Goal: Information Seeking & Learning: Learn about a topic

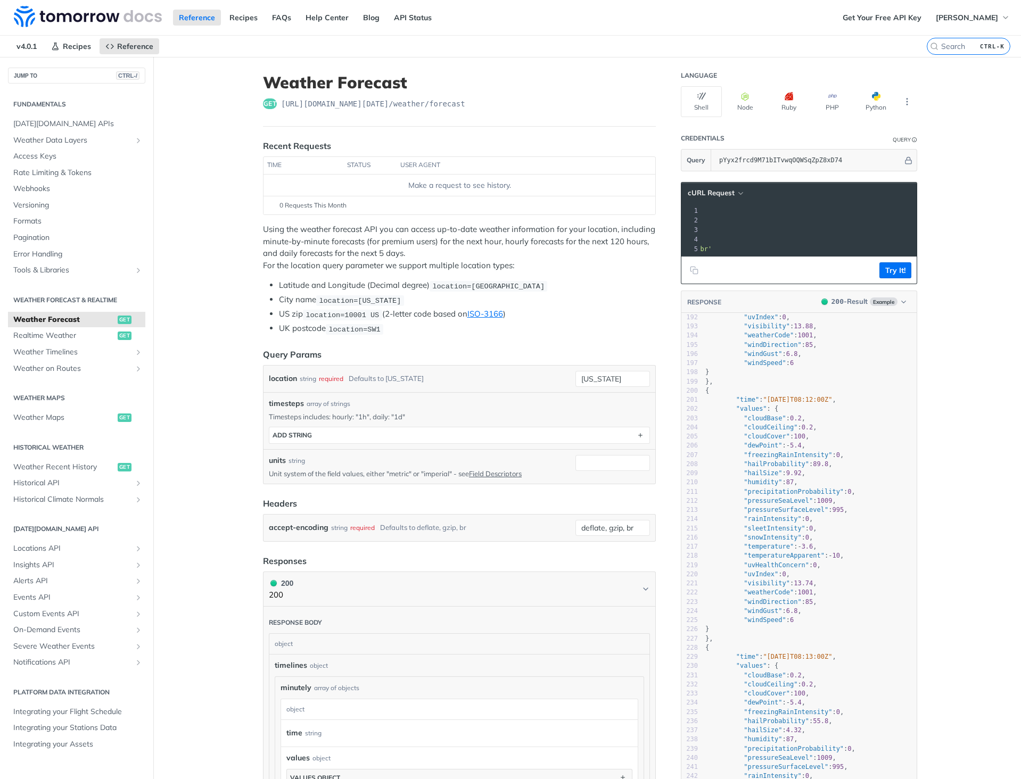
drag, startPoint x: 224, startPoint y: 239, endPoint x: 208, endPoint y: 234, distance: 17.3
drag, startPoint x: 208, startPoint y: 234, endPoint x: 580, endPoint y: 270, distance: 373.8
click at [580, 270] on p "Using the weather forecast API you can access up-to-date weather information fo…" at bounding box center [459, 248] width 393 height 48
click at [764, 348] on pre ""windDirection" : 85 ," at bounding box center [809, 345] width 213 height 9
type textarea "weatherCode"
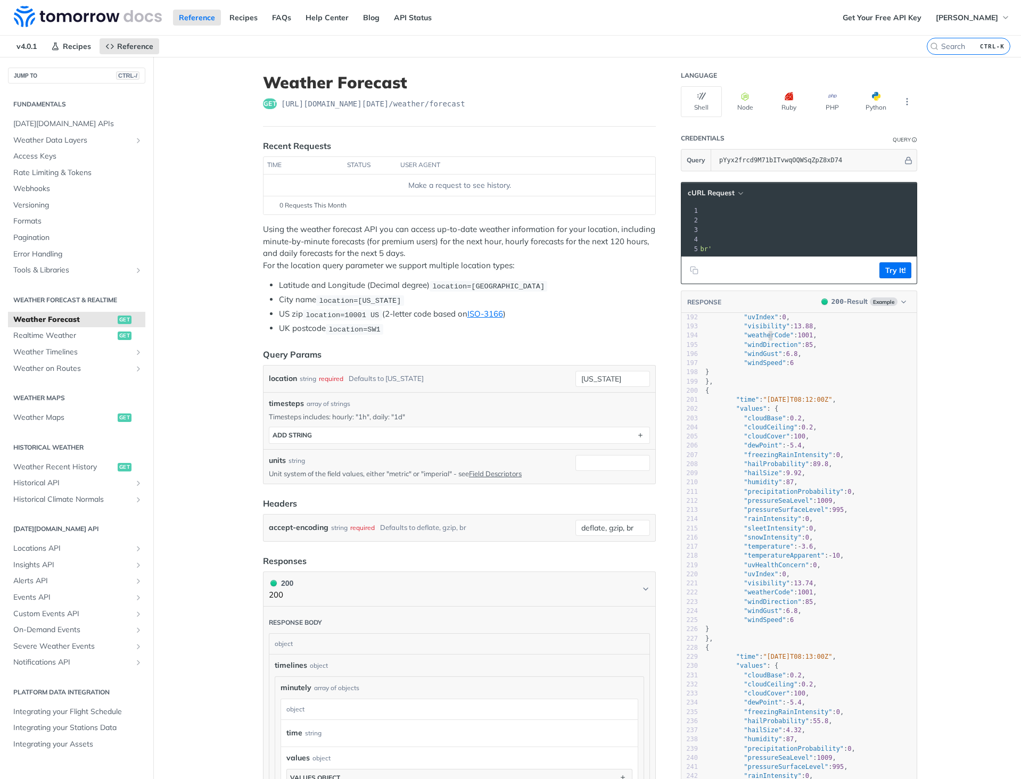
click at [764, 348] on pre ""windDirection" : 85 ," at bounding box center [809, 345] width 213 height 9
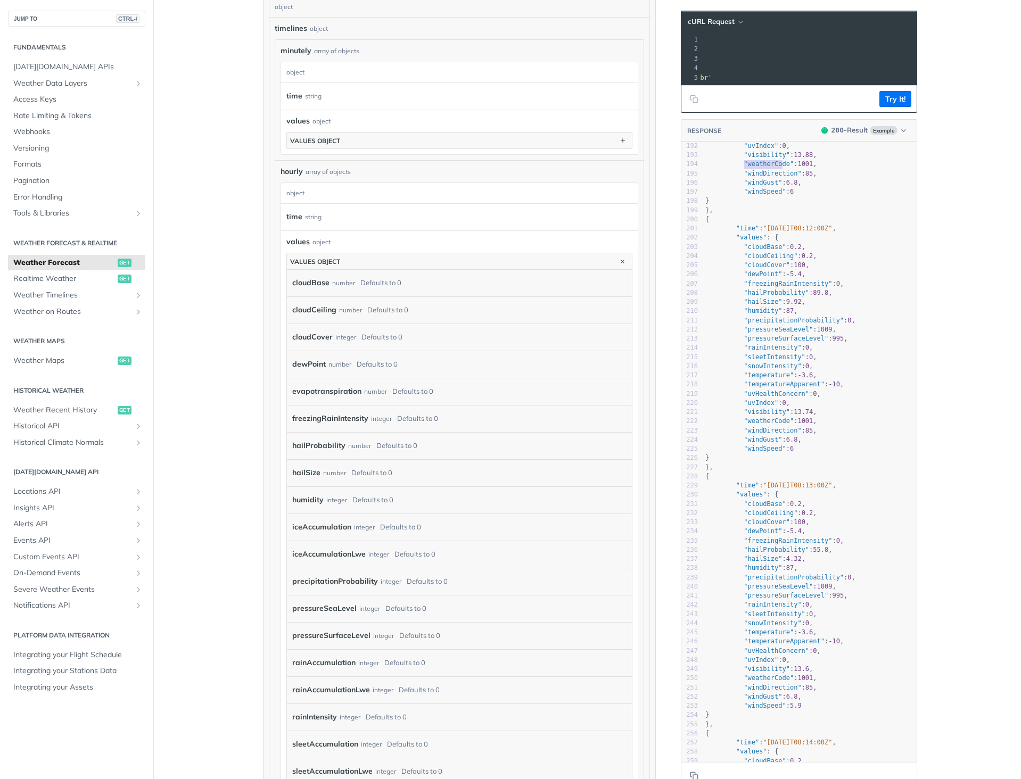
scroll to position [639, 0]
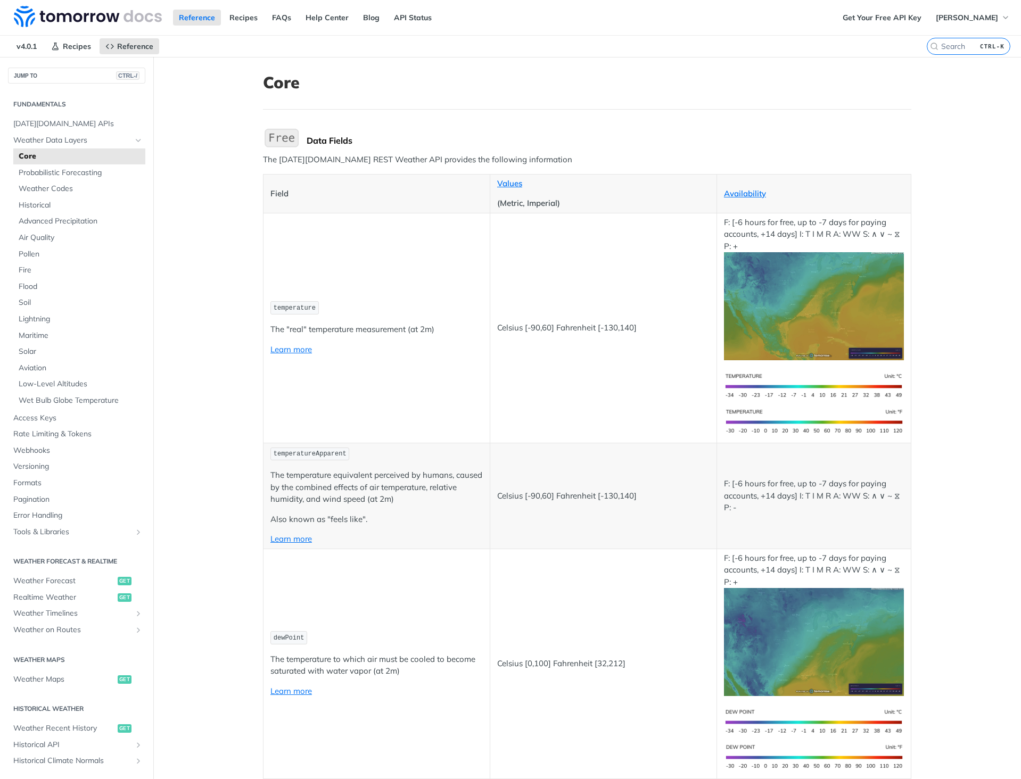
scroll to position [5163, 0]
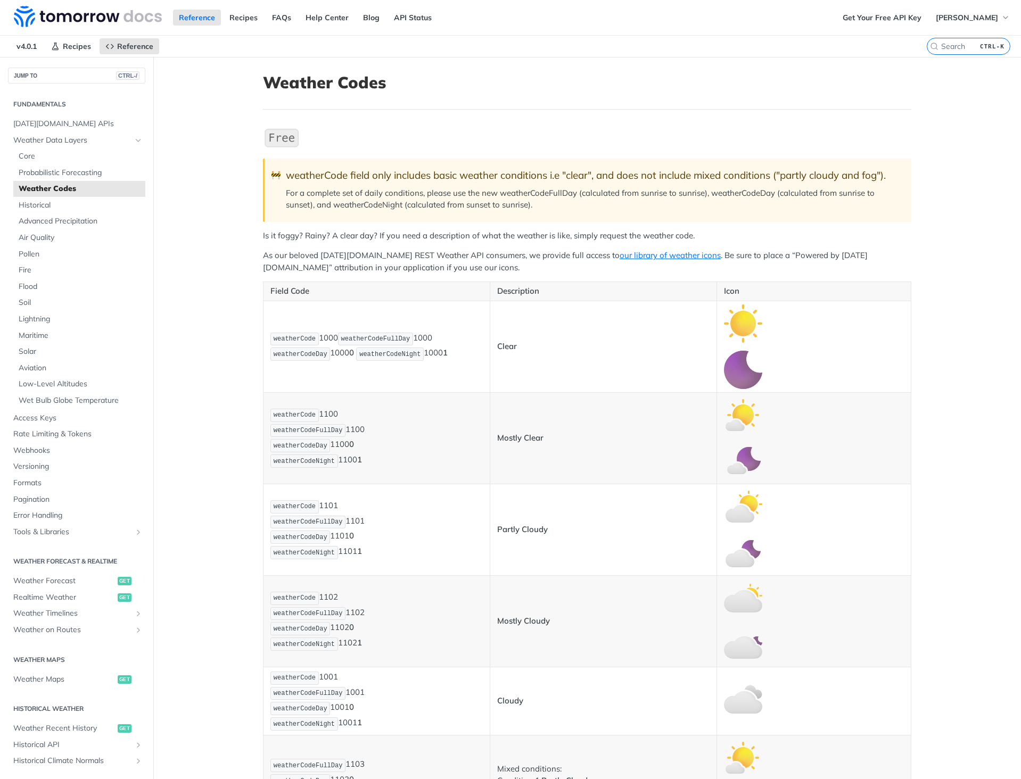
scroll to position [2347, 0]
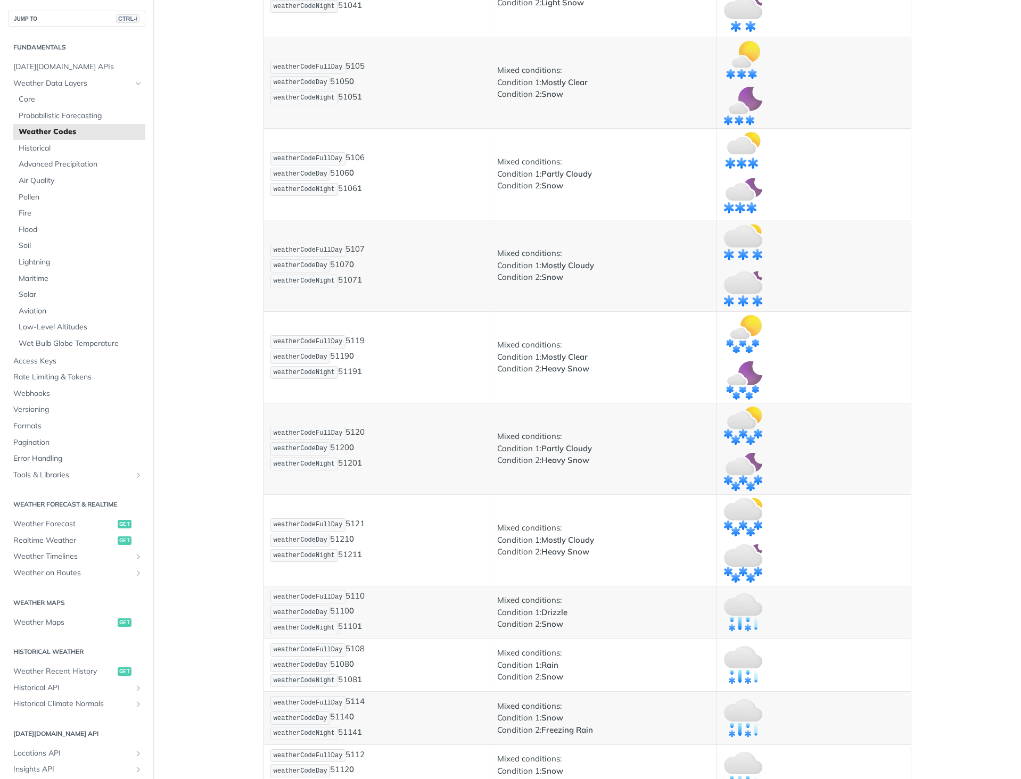
drag, startPoint x: 597, startPoint y: 391, endPoint x: 596, endPoint y: 368, distance: 23.4
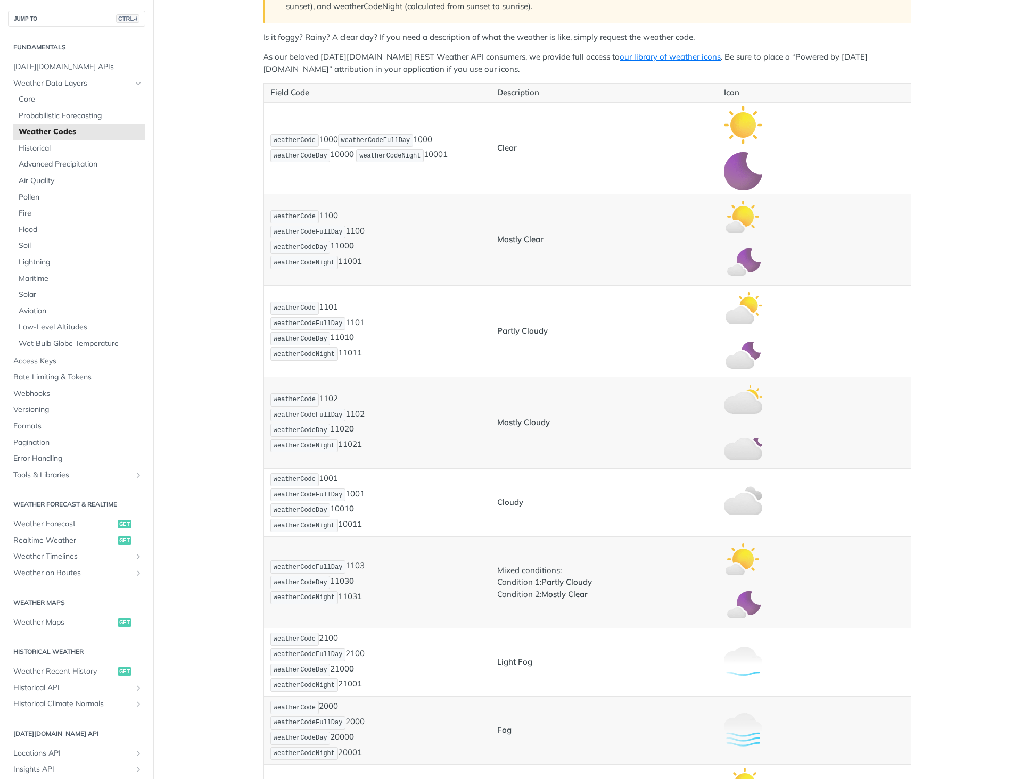
scroll to position [0, 0]
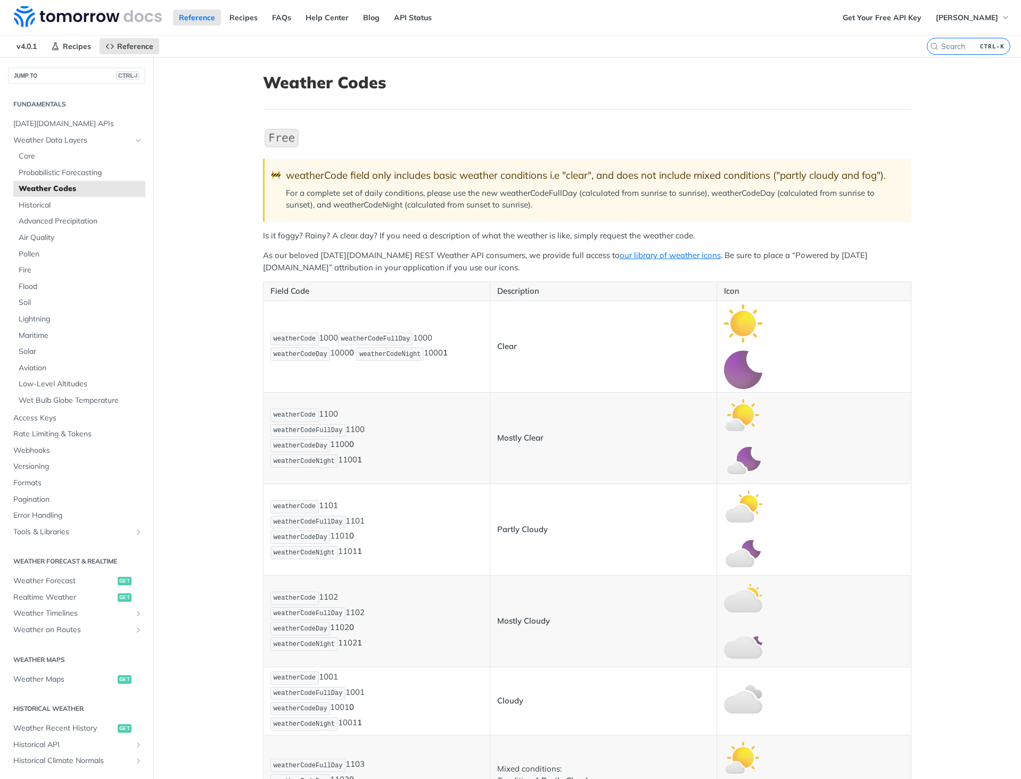
click at [466, 569] on td "weatherCode 1101 weatherCodeFullDay 1101 weatherCodeDay 1101 0 weatherCodeNight…" at bounding box center [376, 530] width 227 height 92
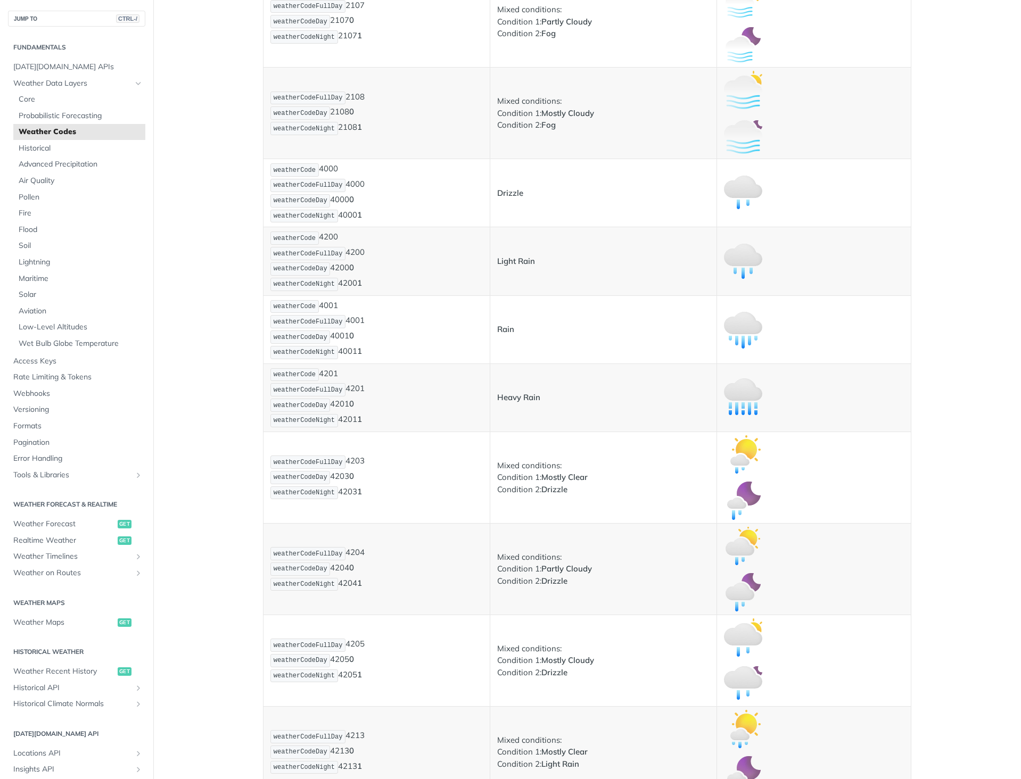
scroll to position [1347, 0]
